Goal: Complete application form

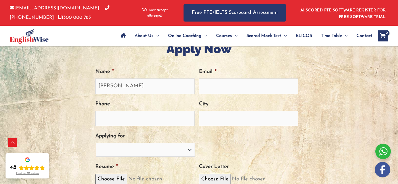
type input "[PERSON_NAME]"
click at [246, 85] on input "Email *" at bounding box center [248, 86] width 99 height 15
type input "[EMAIL_ADDRESS][DOMAIN_NAME]"
click at [154, 121] on input "Phone" at bounding box center [144, 118] width 99 height 15
type input "0452161102"
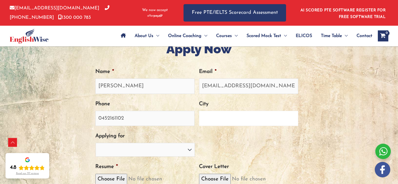
click at [222, 121] on input "City" at bounding box center [248, 118] width 99 height 15
type input "t"
type input "Toowoomba"
click at [130, 149] on select "PTE Trainer IELTS Trainer [PERSON_NAME] Trainer OET Trainer PTE/NAATI/IELTS Sal…" at bounding box center [145, 150] width 99 height 14
select select "IELTS Trainer"
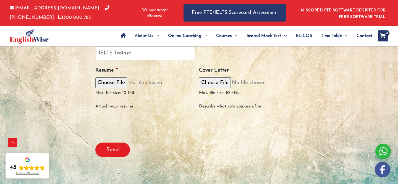
scroll to position [283, 0]
